Goal: Find specific page/section: Find specific page/section

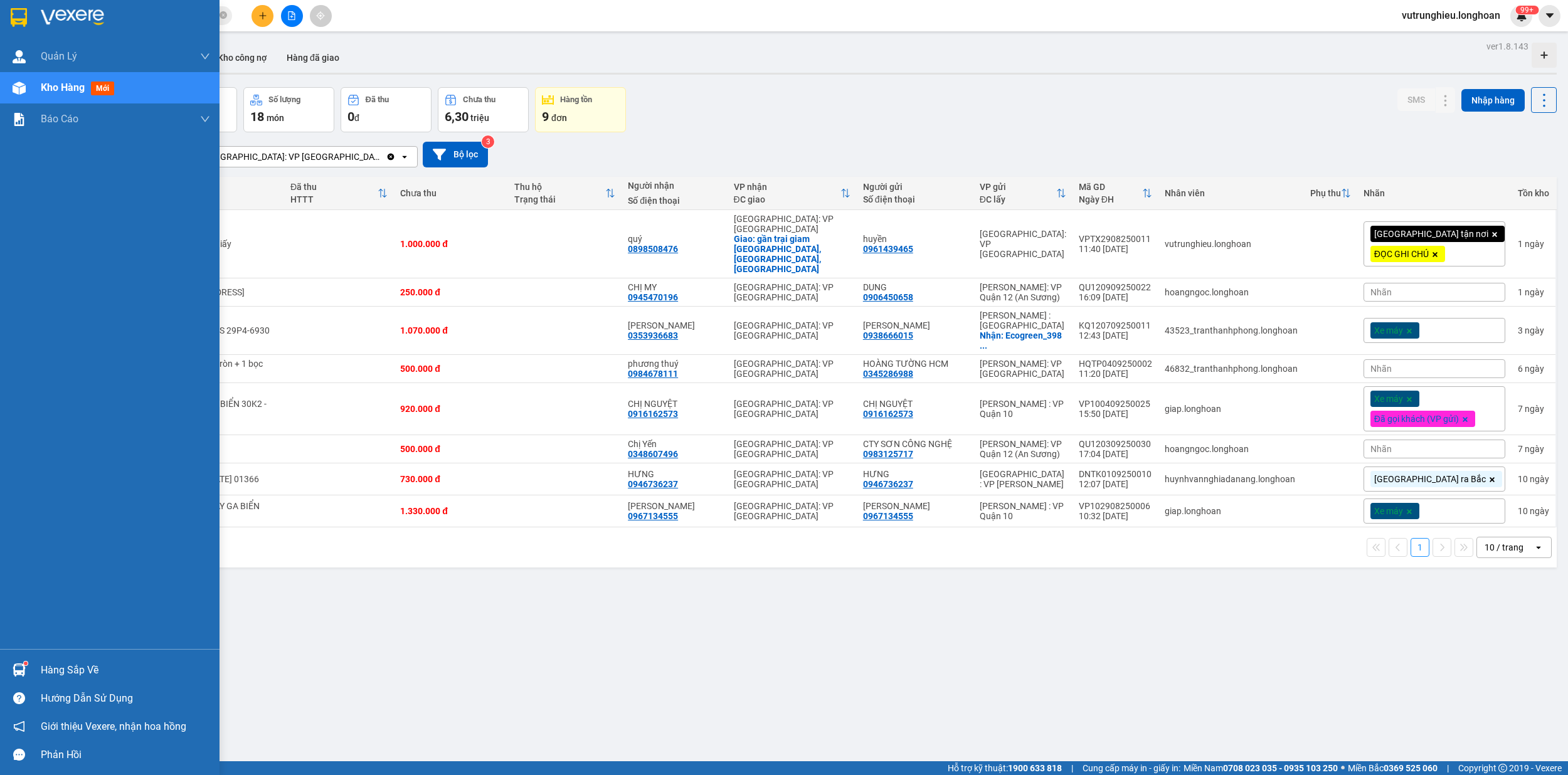
click at [9, 11] on div at bounding box center [19, 18] width 22 height 22
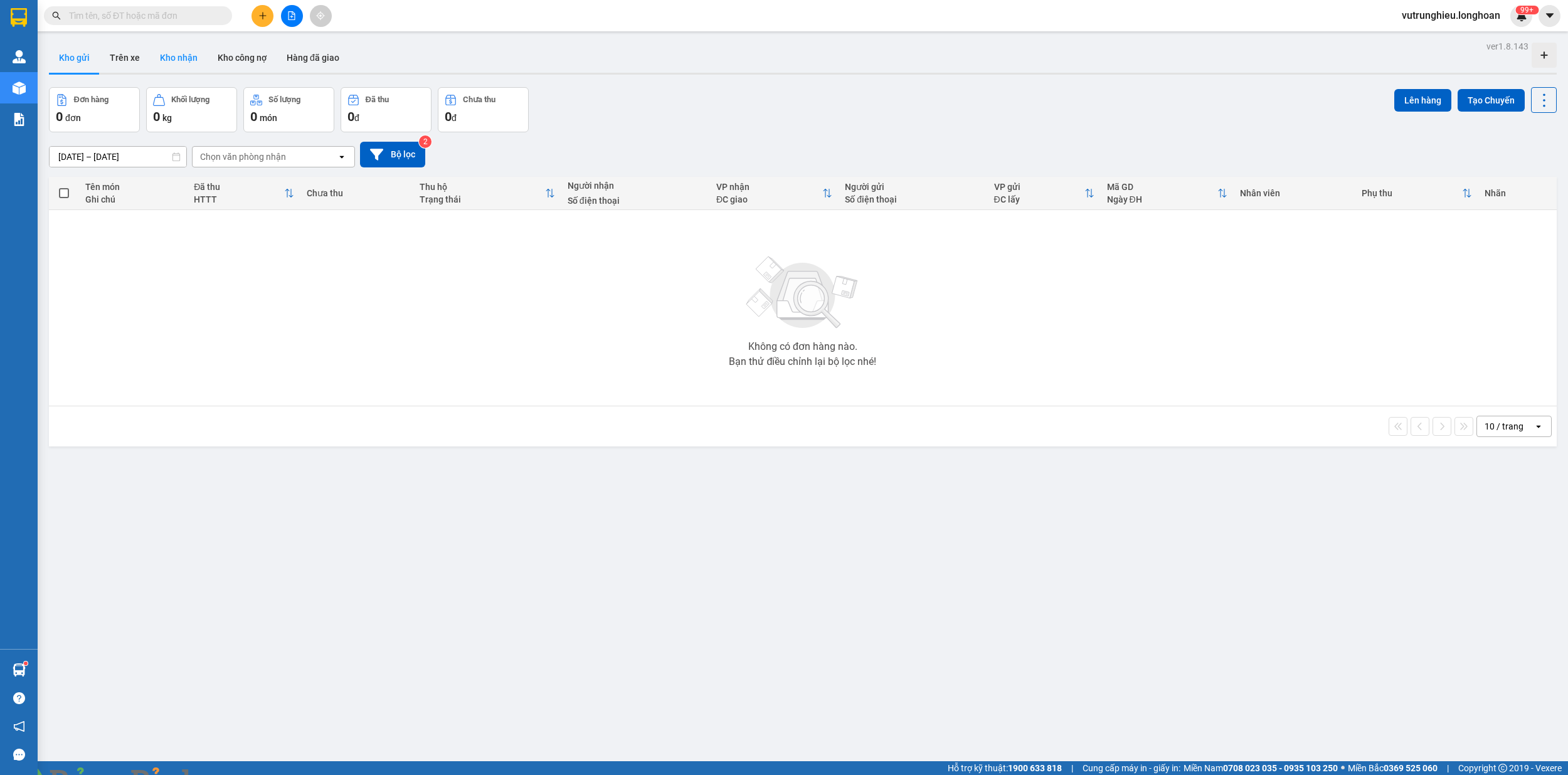
click at [182, 61] on button "Kho nhận" at bounding box center [179, 57] width 58 height 30
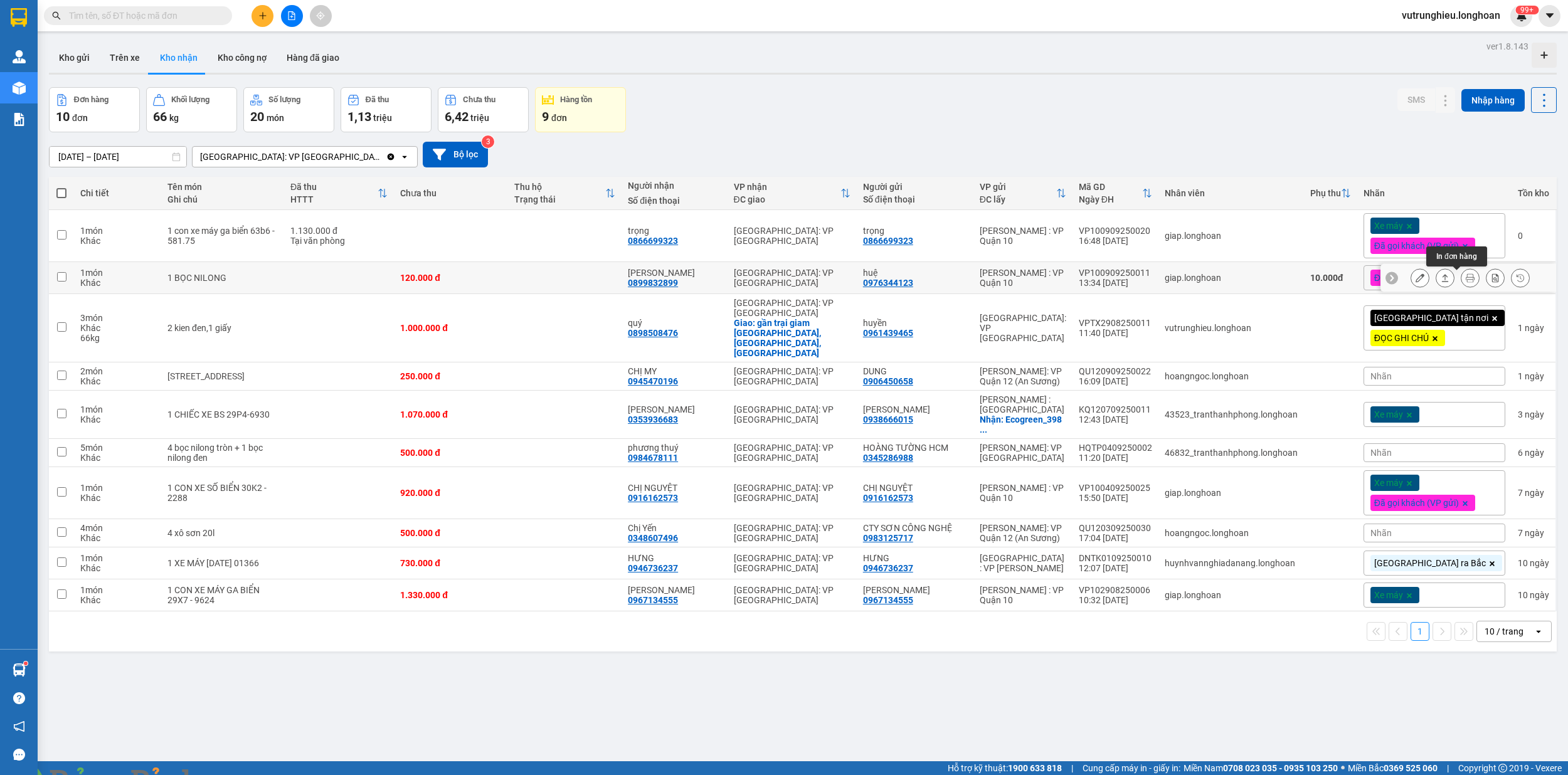
click at [1466, 281] on icon at bounding box center [1470, 278] width 9 height 9
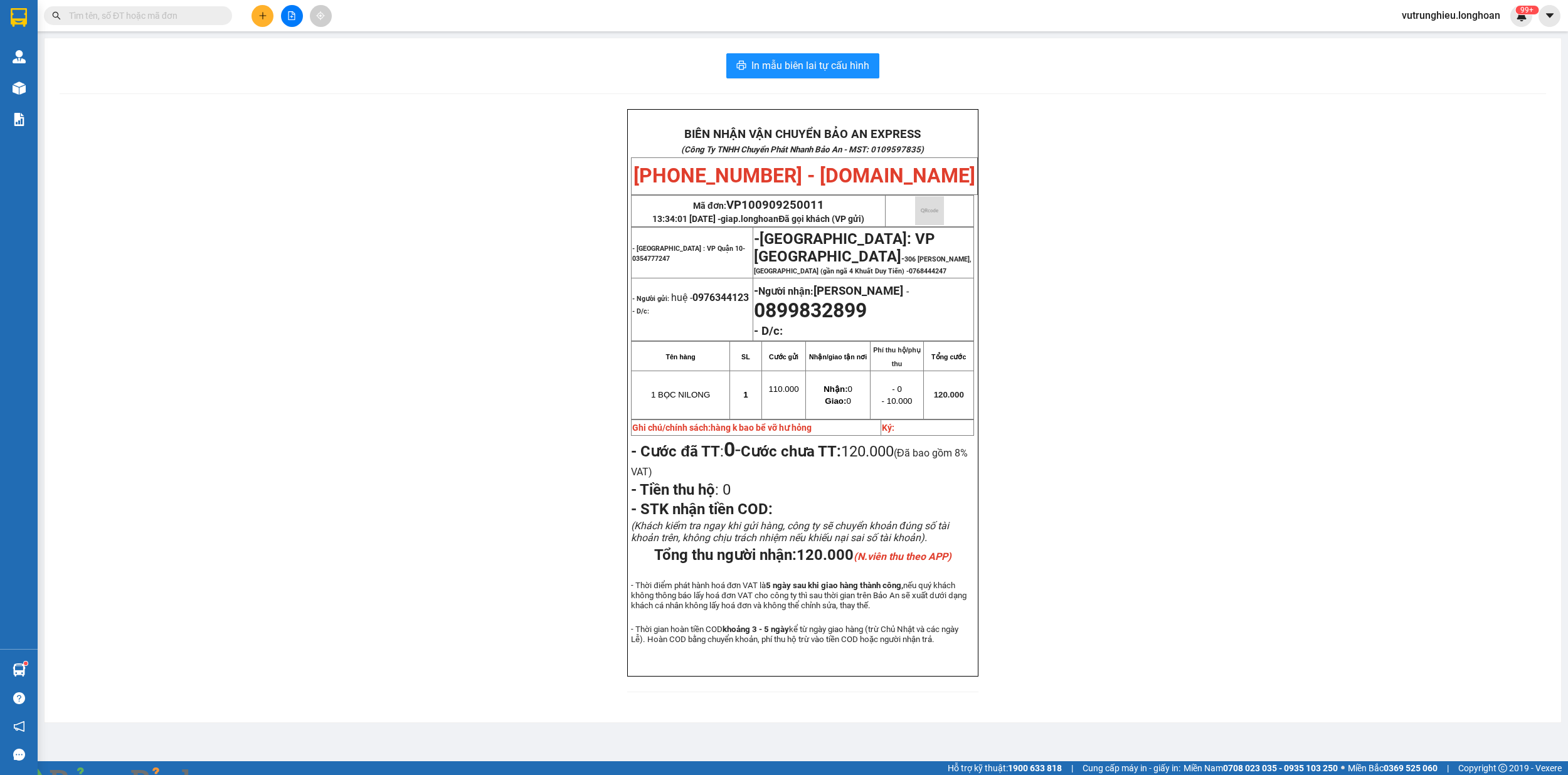
scroll to position [20, 0]
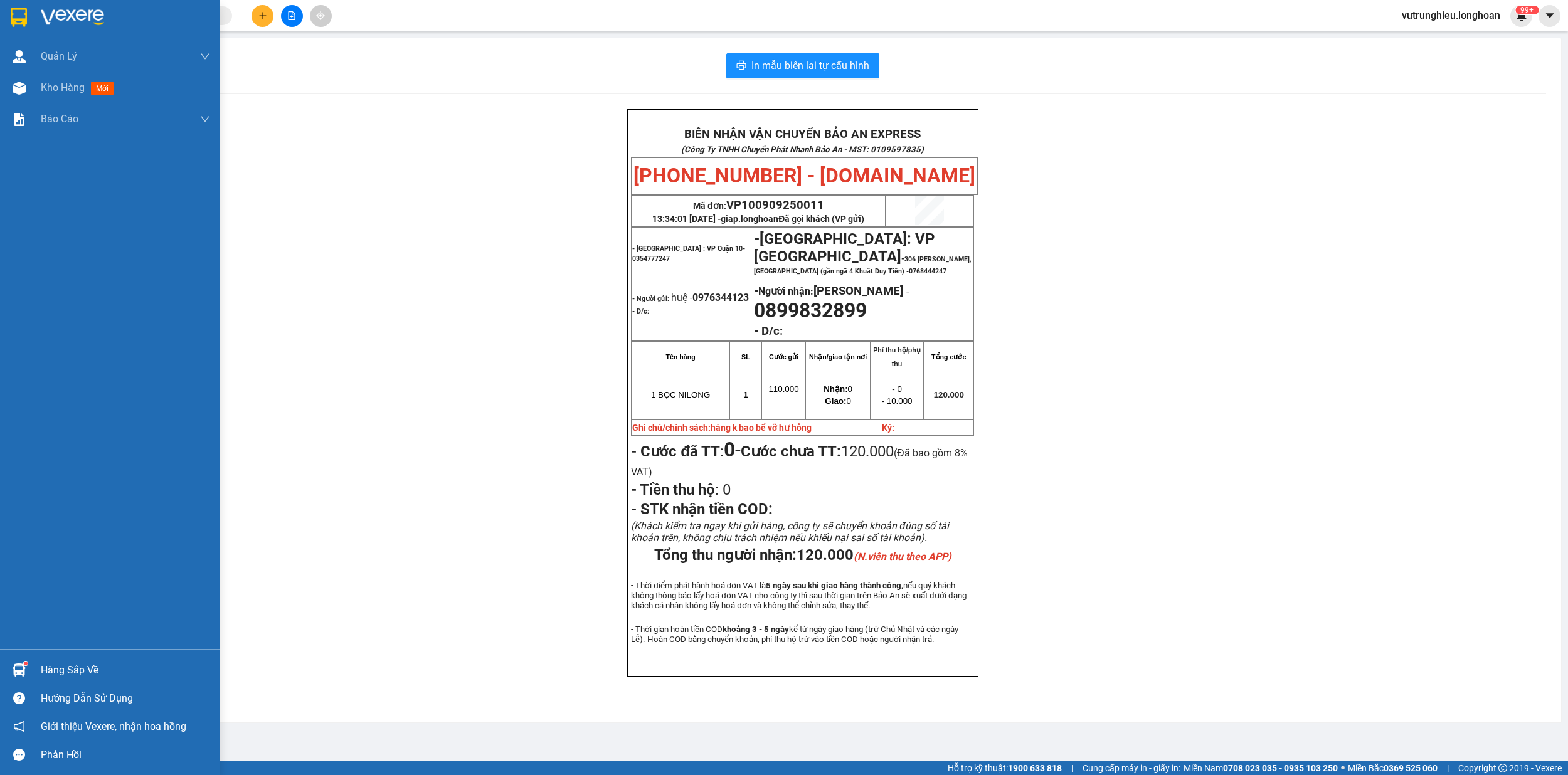
click at [11, 10] on img at bounding box center [19, 18] width 17 height 18
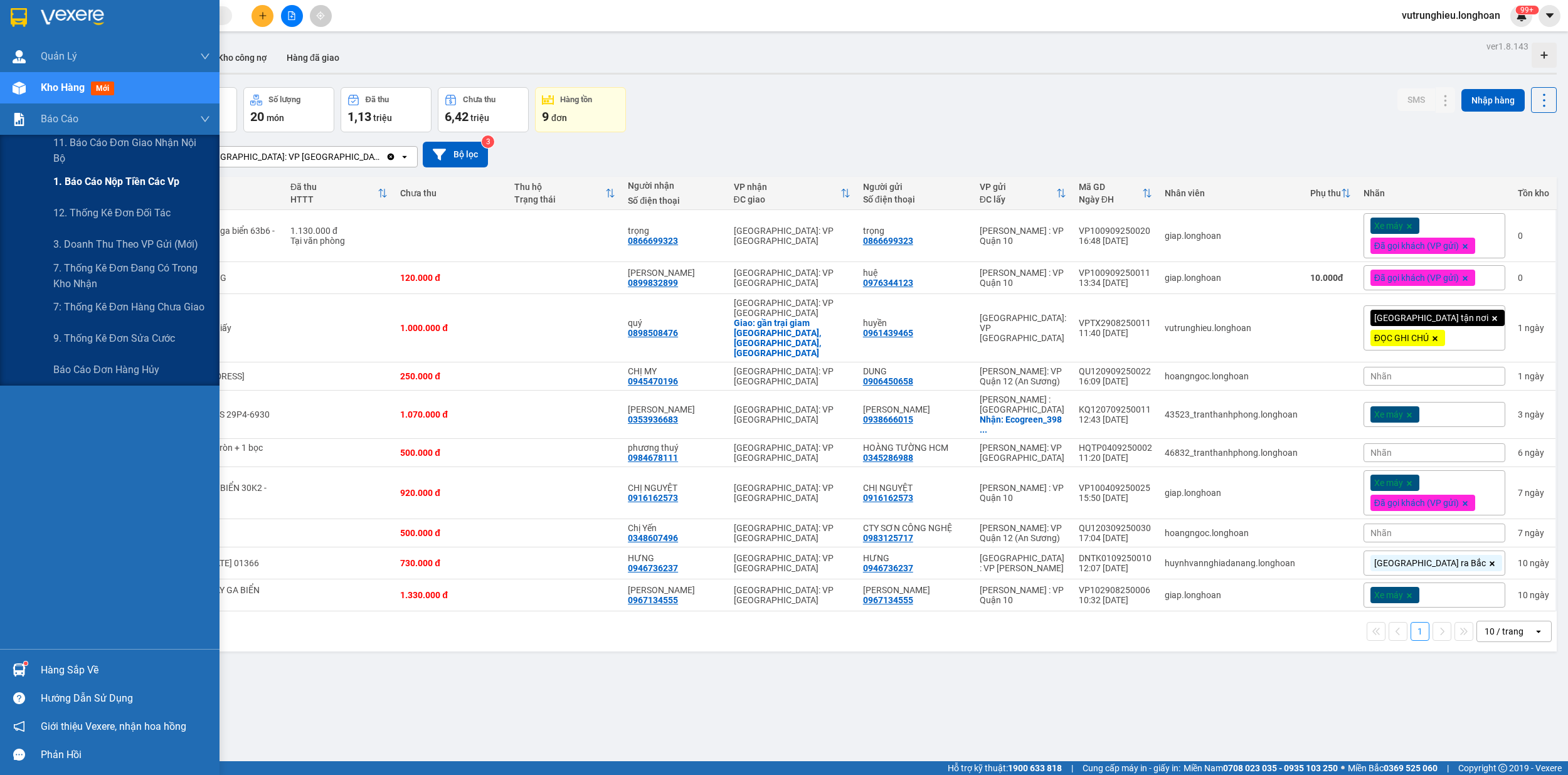
click at [101, 178] on span "1. Báo cáo nộp tiền các vp" at bounding box center [116, 181] width 126 height 16
